Goal: Task Accomplishment & Management: Manage account settings

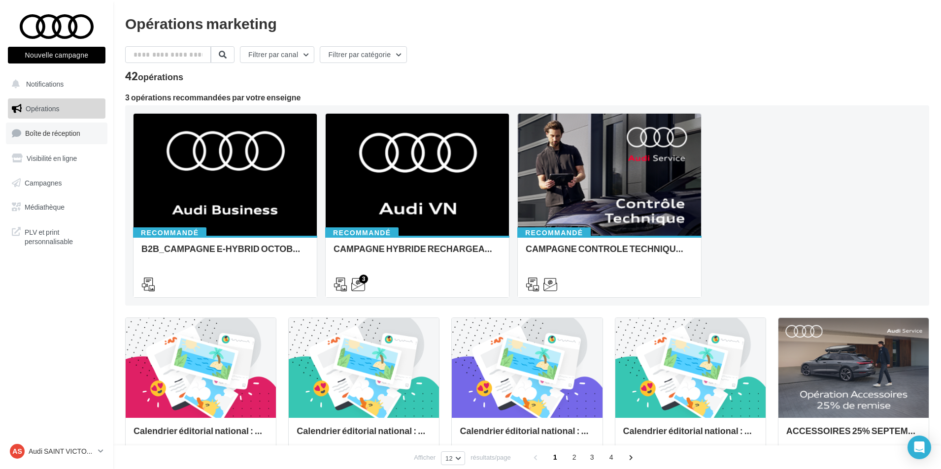
drag, startPoint x: 44, startPoint y: 131, endPoint x: 96, endPoint y: 157, distance: 57.7
click at [44, 131] on span "Boîte de réception" at bounding box center [52, 133] width 55 height 8
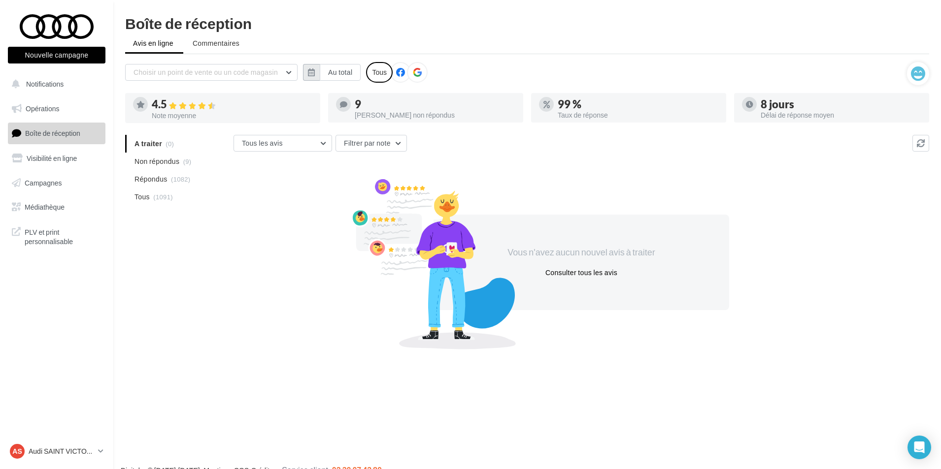
click at [307, 76] on button "button" at bounding box center [311, 72] width 17 height 17
click at [314, 100] on button "button" at bounding box center [315, 100] width 8 height 14
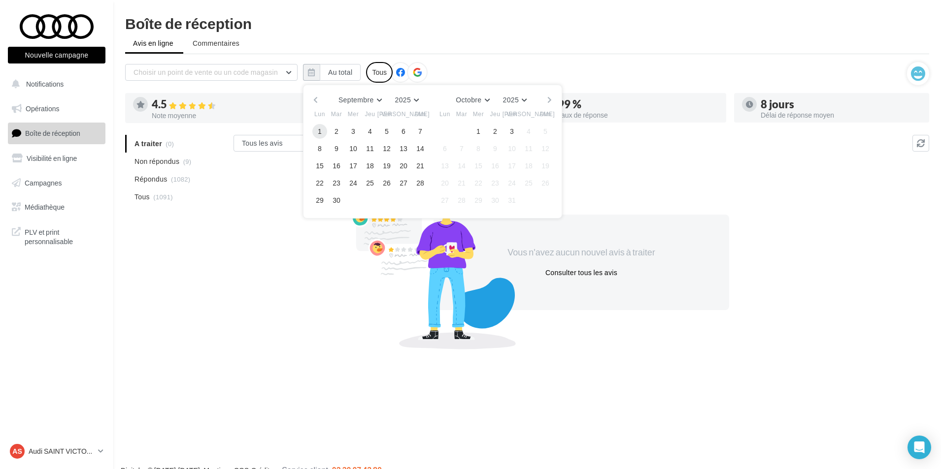
click at [324, 135] on button "1" at bounding box center [319, 131] width 15 height 15
click at [334, 198] on button "30" at bounding box center [336, 200] width 15 height 15
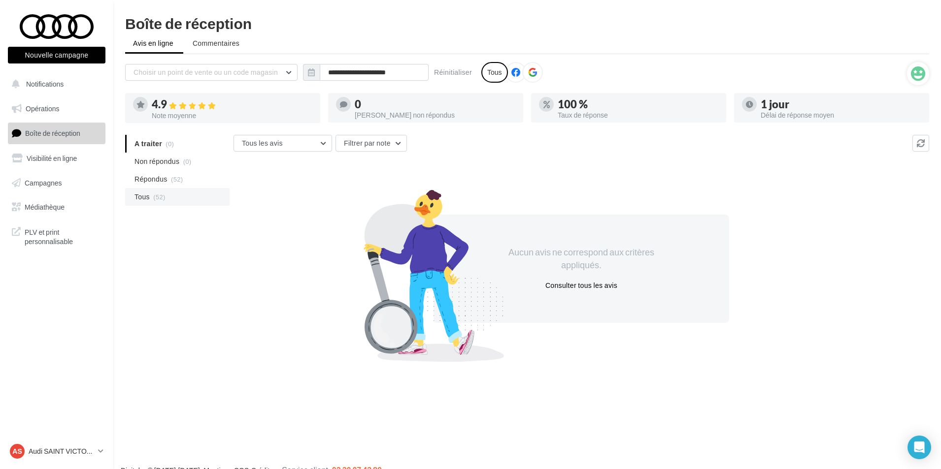
click at [161, 196] on span "(52)" at bounding box center [159, 197] width 12 height 8
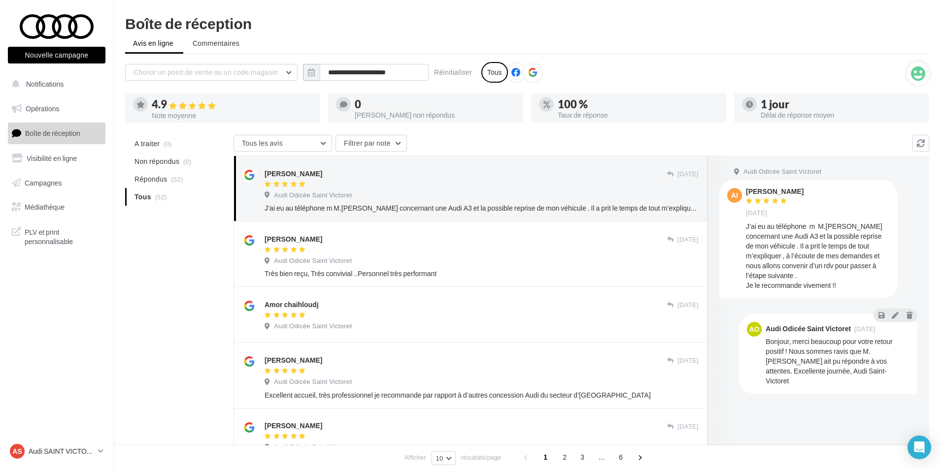
drag, startPoint x: 311, startPoint y: 67, endPoint x: 341, endPoint y: 84, distance: 34.0
click at [311, 67] on button "button" at bounding box center [311, 72] width 17 height 17
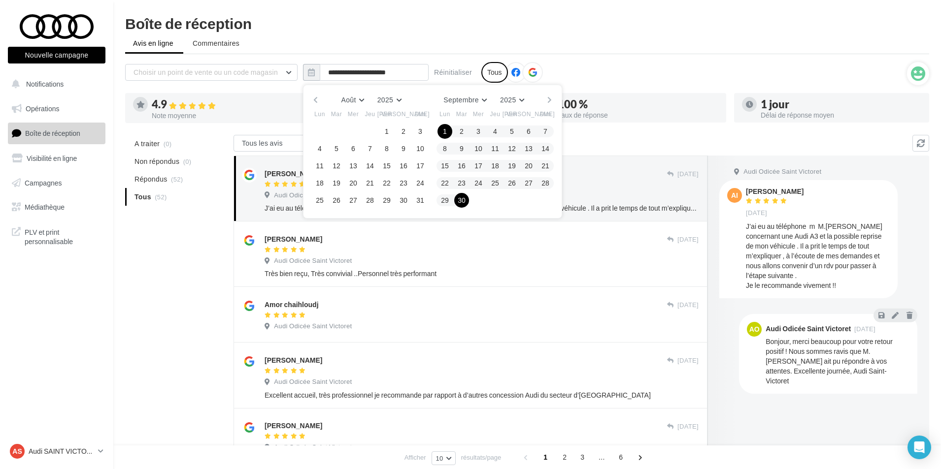
click at [550, 100] on button "button" at bounding box center [549, 100] width 8 height 14
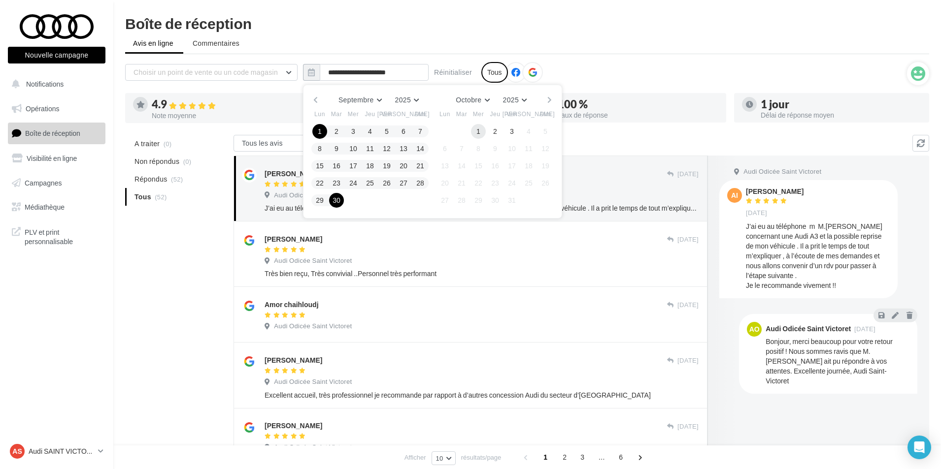
click at [476, 129] on button "1" at bounding box center [478, 131] width 15 height 15
click at [512, 129] on button "3" at bounding box center [511, 131] width 15 height 15
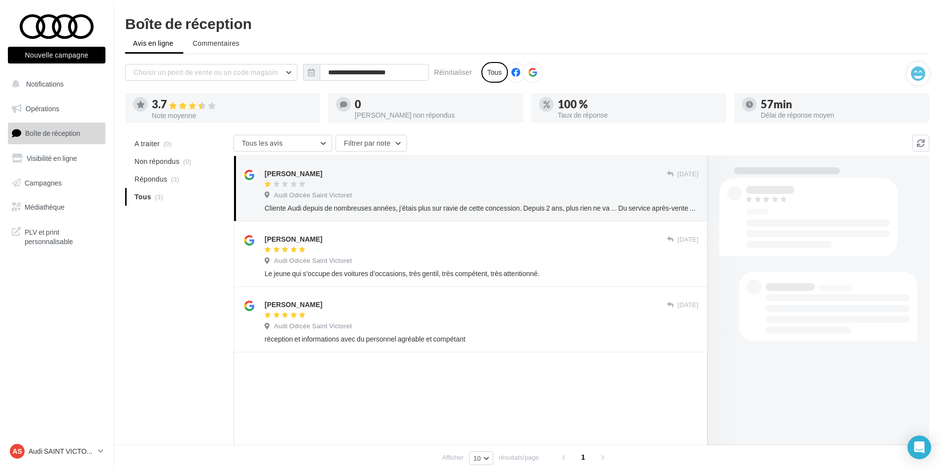
click at [162, 197] on ul "A traiter (0) Non répondus (0) Répondus (3) Tous (3)" at bounding box center [177, 170] width 104 height 71
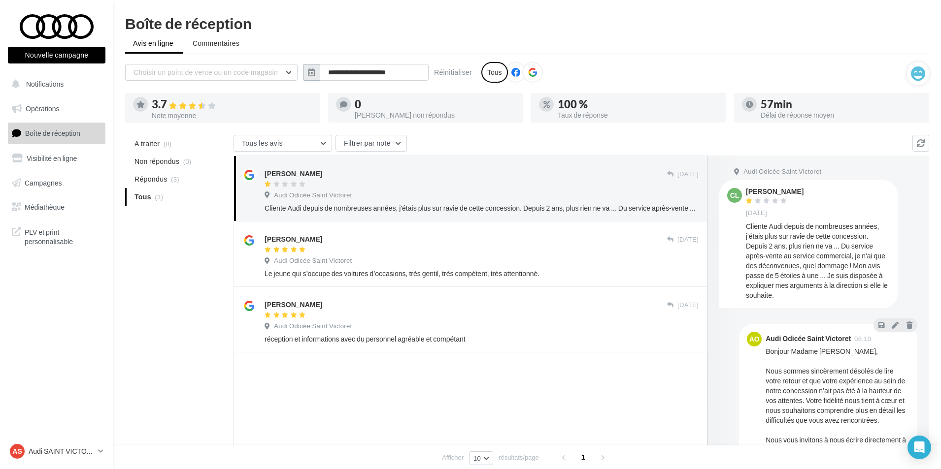
click at [310, 73] on icon "button" at bounding box center [311, 72] width 7 height 8
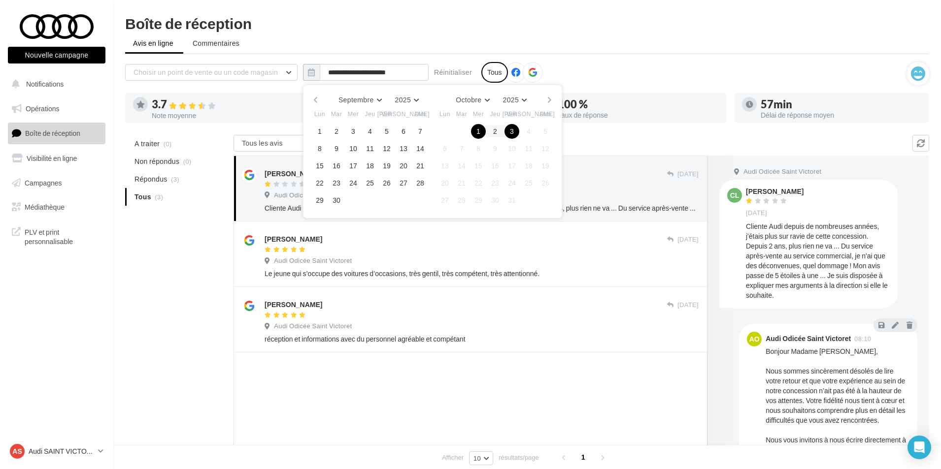
click at [316, 96] on button "button" at bounding box center [315, 100] width 8 height 14
click at [98, 448] on icon at bounding box center [100, 451] width 5 height 8
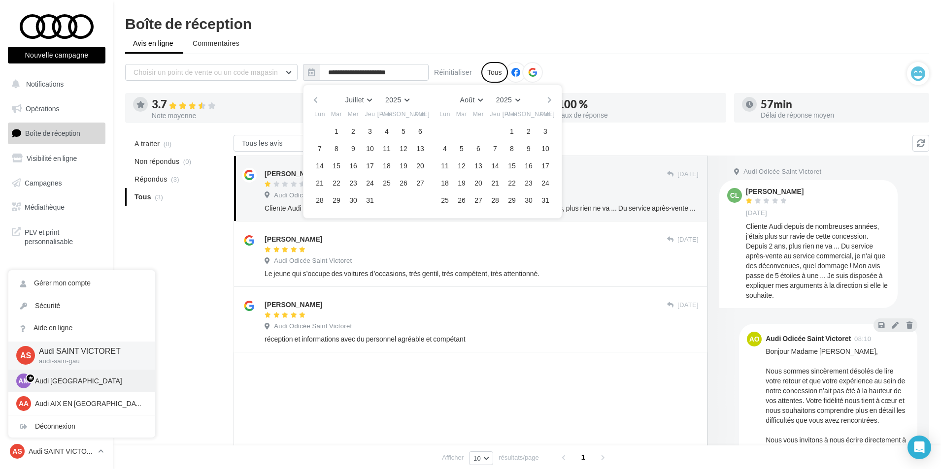
click at [58, 383] on p "Audi [GEOGRAPHIC_DATA]" at bounding box center [89, 381] width 108 height 10
